Goal: Task Accomplishment & Management: Manage account settings

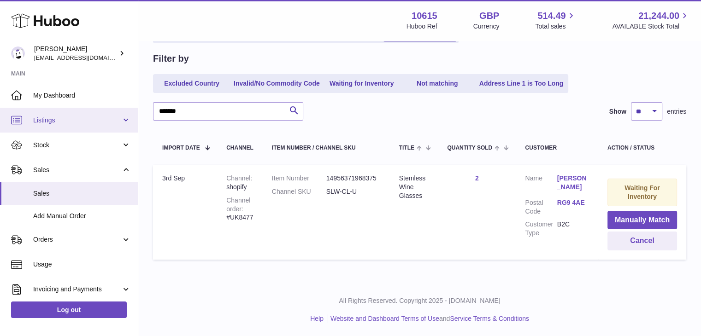
drag, startPoint x: 193, startPoint y: 107, endPoint x: 136, endPoint y: 115, distance: 58.1
click at [133, 115] on div "Huboo [PERSON_NAME] [EMAIL_ADDRESS][DOMAIN_NAME] Main My Dashboard Listings Not…" at bounding box center [350, 128] width 701 height 418
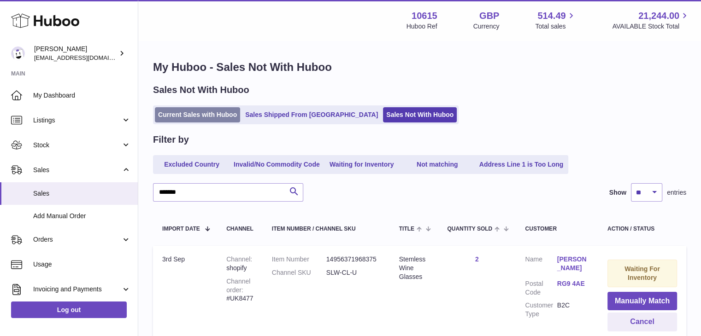
click at [187, 119] on link "Current Sales with Huboo" at bounding box center [197, 114] width 85 height 15
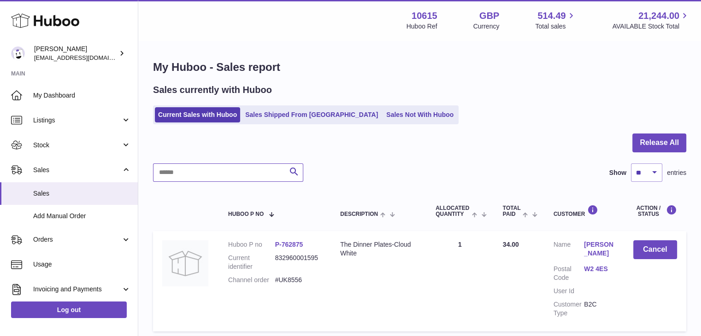
drag, startPoint x: 205, startPoint y: 172, endPoint x: 214, endPoint y: 177, distance: 10.7
click at [207, 174] on input "text" at bounding box center [228, 173] width 150 height 18
paste input "*******"
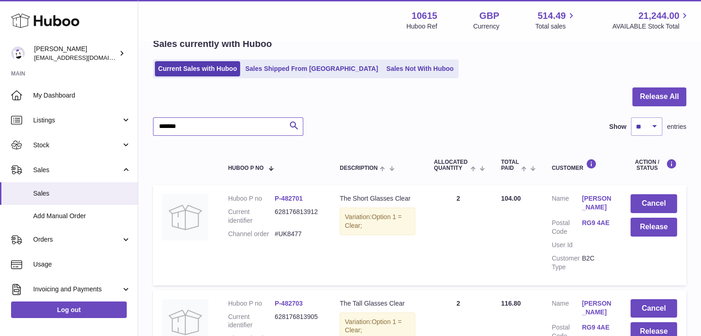
scroll to position [92, 0]
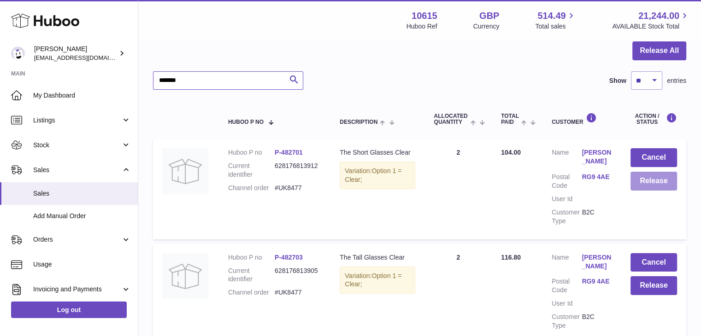
type input "*******"
click at [648, 181] on button "Release" at bounding box center [653, 181] width 47 height 19
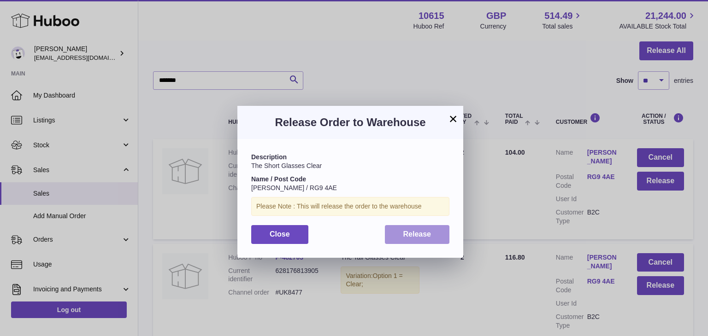
click at [420, 237] on span "Release" at bounding box center [417, 234] width 28 height 8
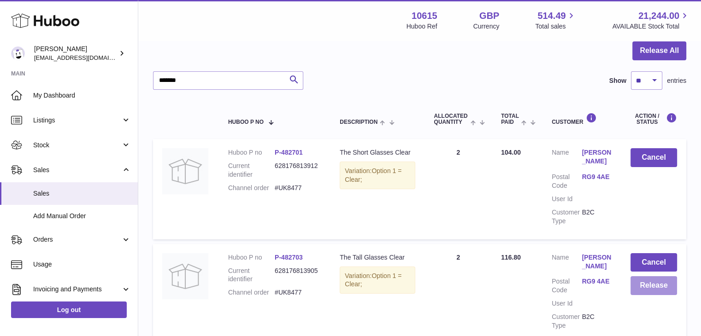
click at [652, 288] on button "Release" at bounding box center [653, 285] width 47 height 19
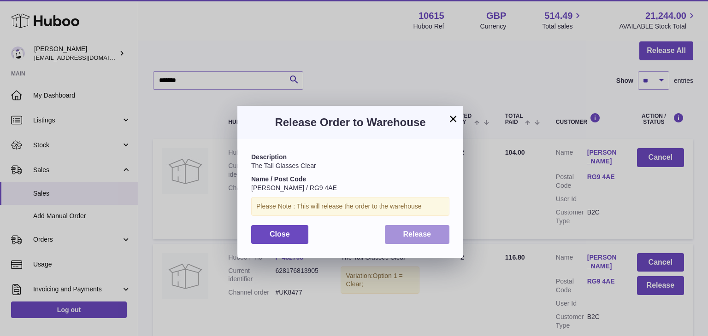
click at [418, 237] on span "Release" at bounding box center [417, 234] width 28 height 8
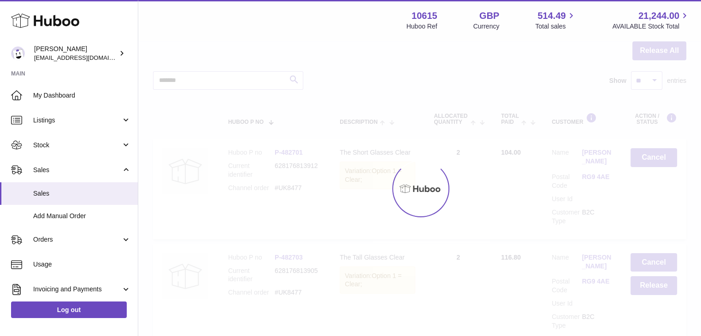
scroll to position [230, 0]
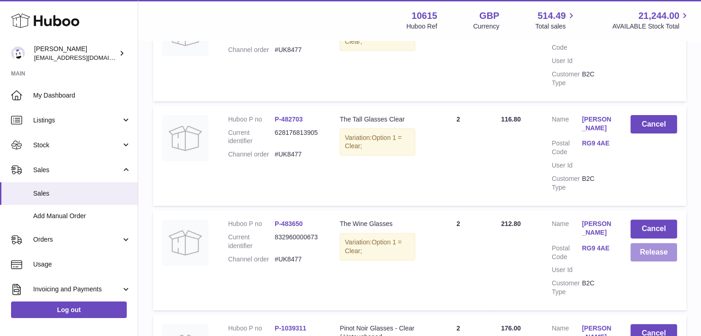
click at [664, 252] on button "Release" at bounding box center [653, 252] width 47 height 19
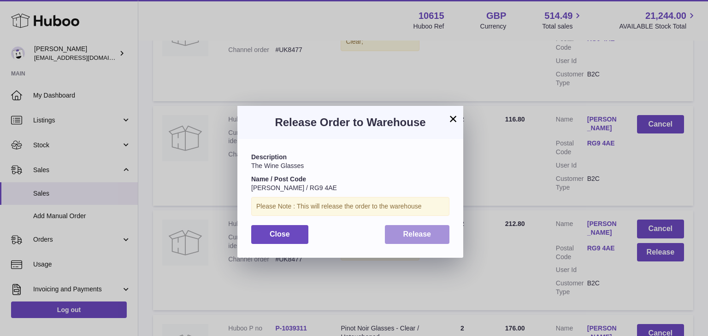
click at [418, 234] on span "Release" at bounding box center [417, 234] width 28 height 8
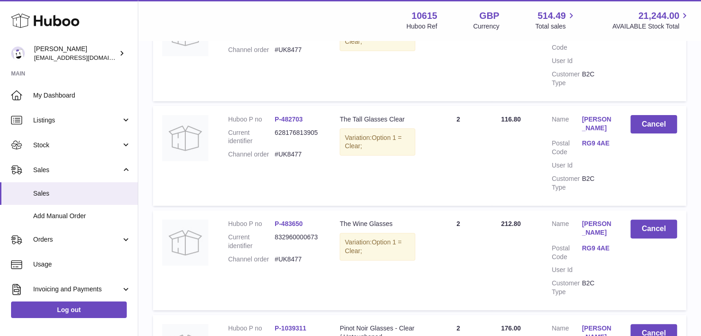
scroll to position [415, 0]
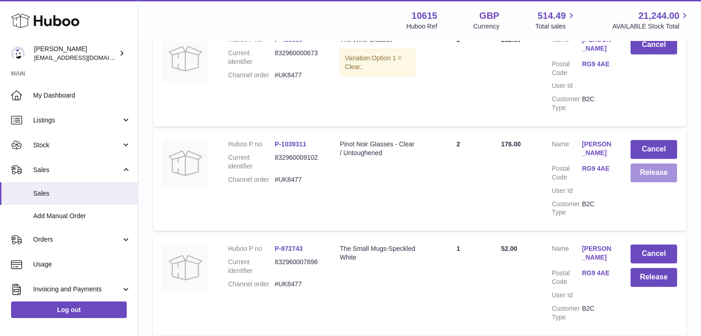
click at [652, 173] on button "Release" at bounding box center [653, 173] width 47 height 19
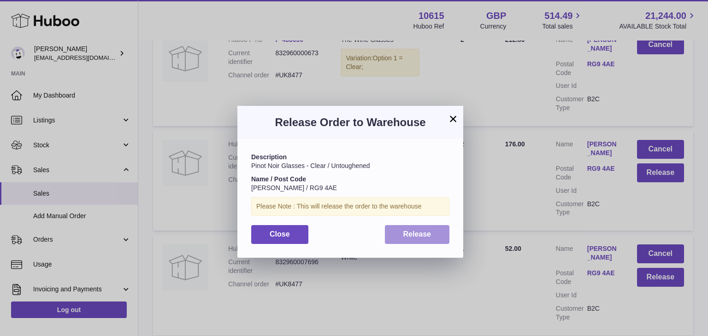
click at [421, 240] on button "Release" at bounding box center [417, 234] width 65 height 19
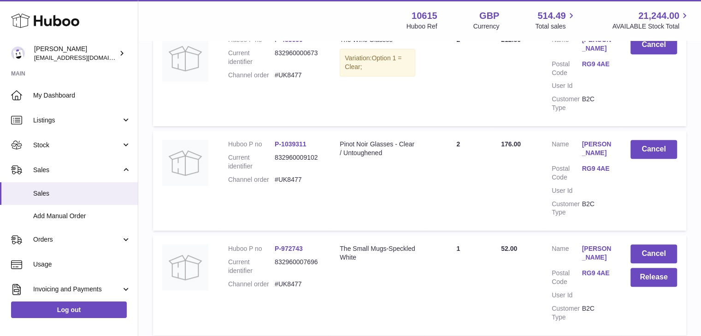
scroll to position [507, 0]
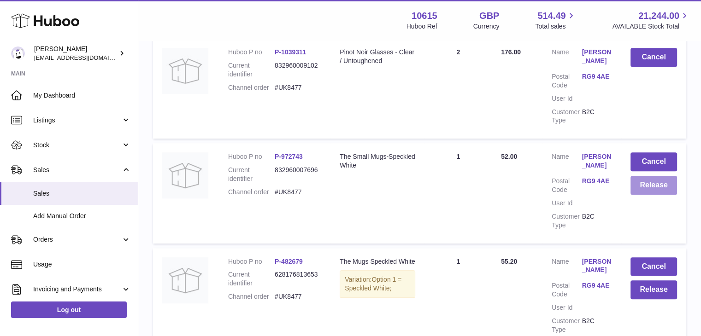
click at [659, 186] on button "Release" at bounding box center [653, 185] width 47 height 19
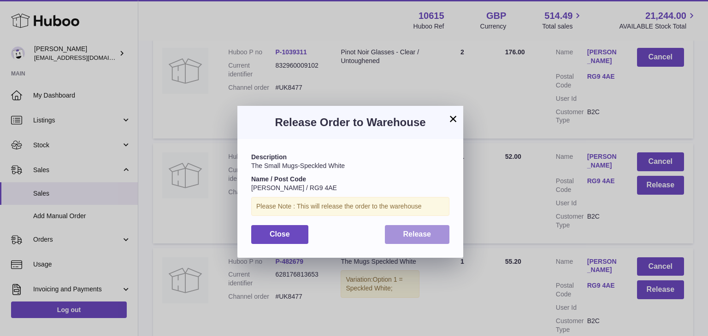
click at [421, 235] on span "Release" at bounding box center [417, 234] width 28 height 8
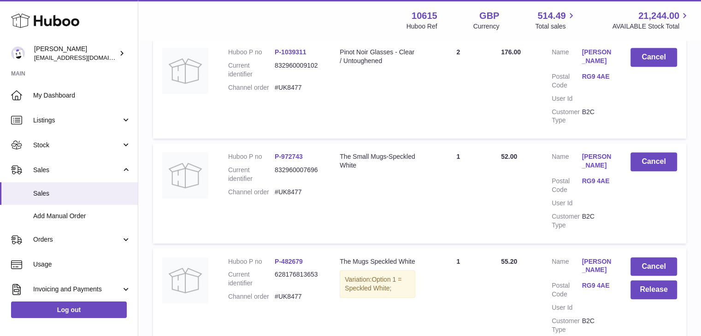
scroll to position [595, 0]
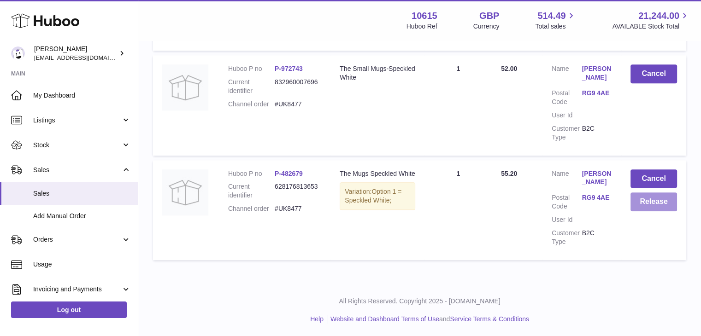
click at [654, 203] on button "Release" at bounding box center [653, 202] width 47 height 19
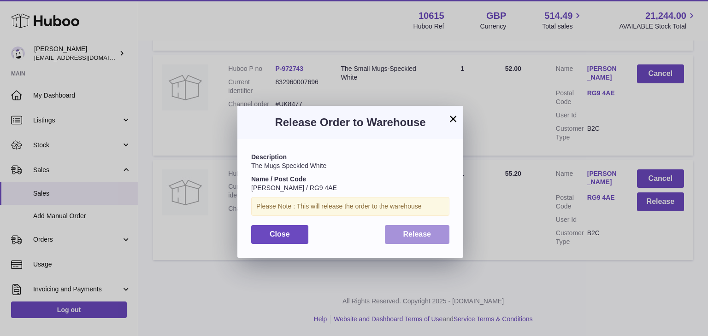
click at [416, 234] on span "Release" at bounding box center [417, 234] width 28 height 8
